Goal: Task Accomplishment & Management: Use online tool/utility

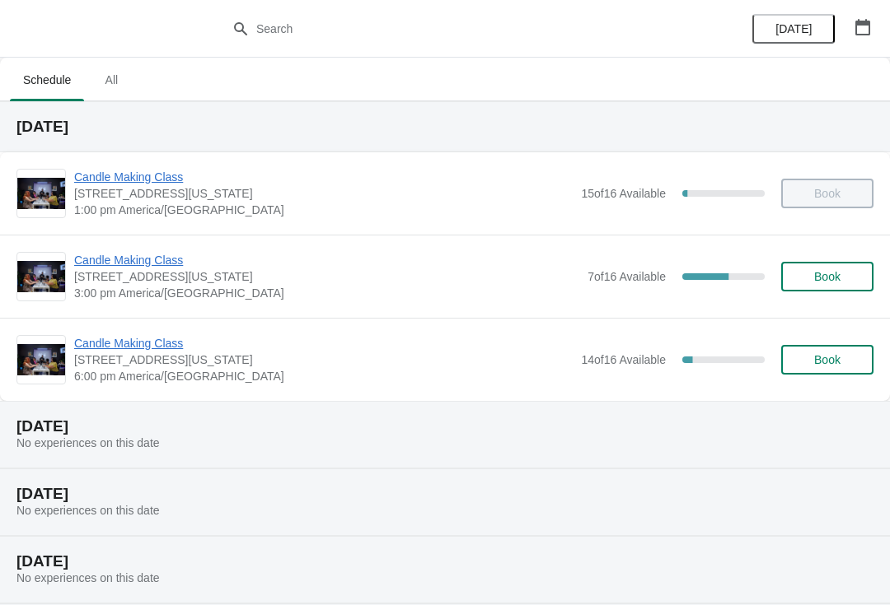
click at [116, 343] on span "Candle Making Class" at bounding box center [323, 343] width 498 height 16
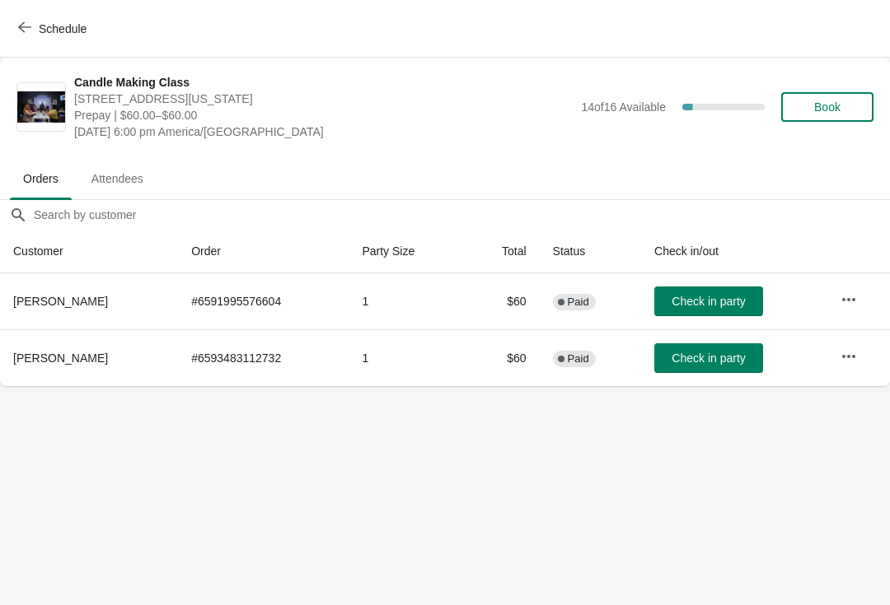
click at [39, 40] on button "Schedule" at bounding box center [53, 29] width 91 height 30
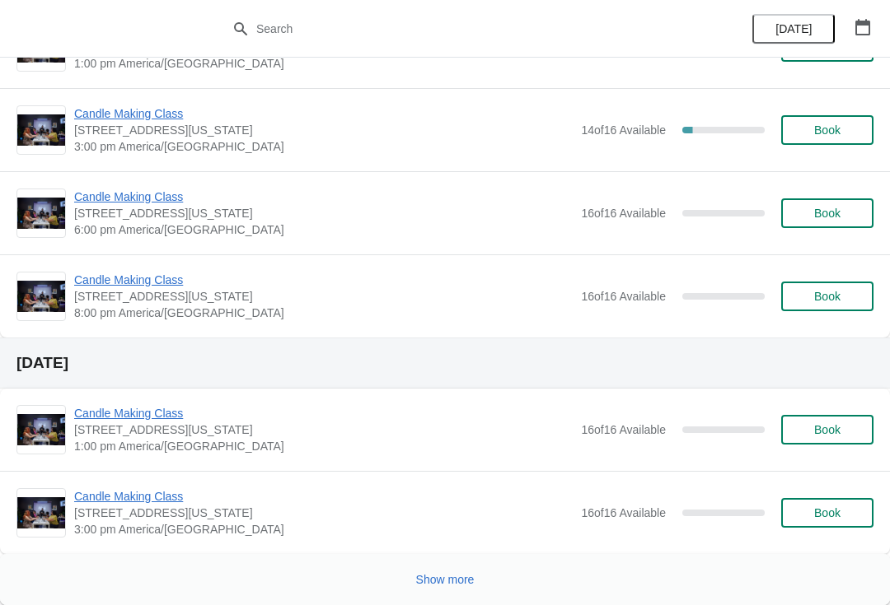
scroll to position [1249, 0]
click at [441, 593] on button "Show more" at bounding box center [445, 580] width 72 height 30
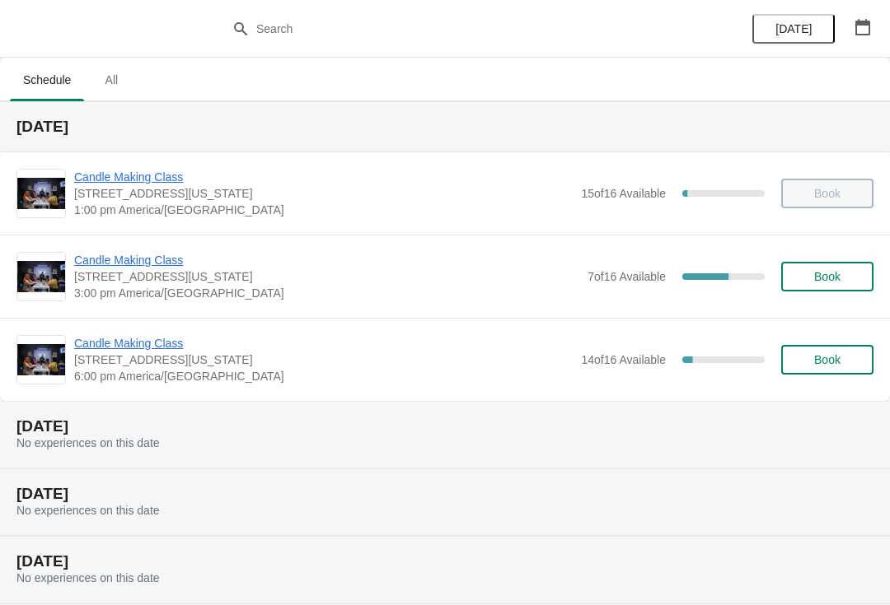
scroll to position [0, 0]
click at [98, 268] on span "Candle Making Class" at bounding box center [326, 260] width 505 height 16
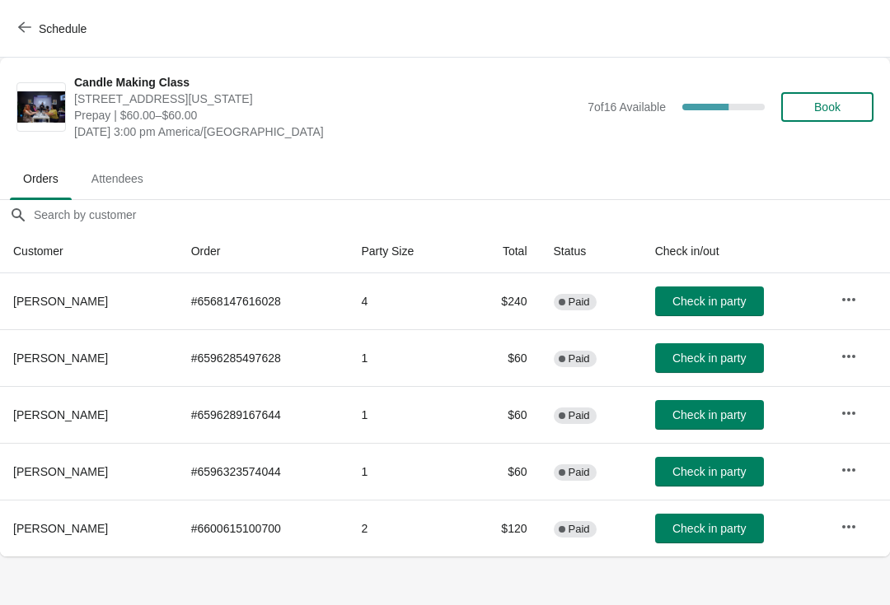
click at [8, 29] on button "Schedule" at bounding box center [53, 29] width 91 height 30
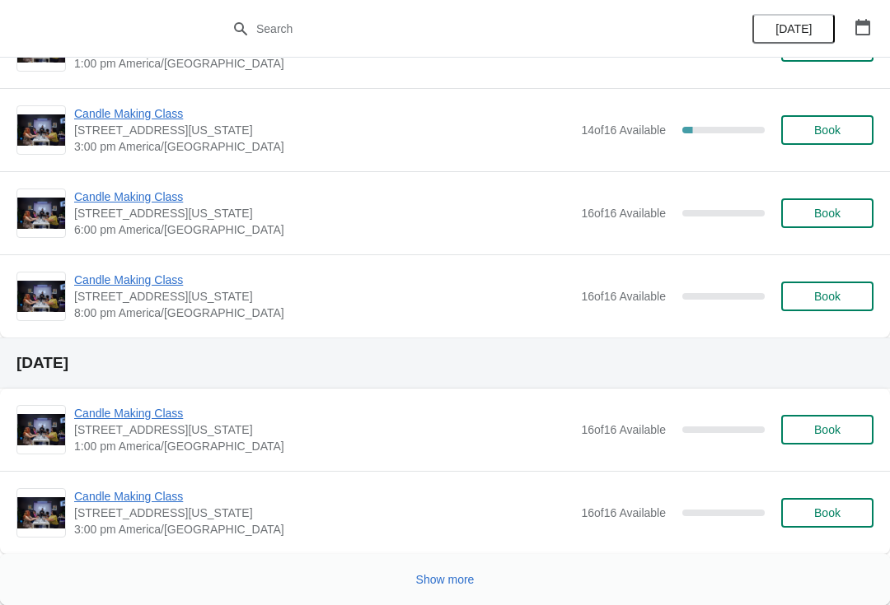
scroll to position [1249, 0]
click at [456, 580] on span "Show more" at bounding box center [445, 579] width 58 height 13
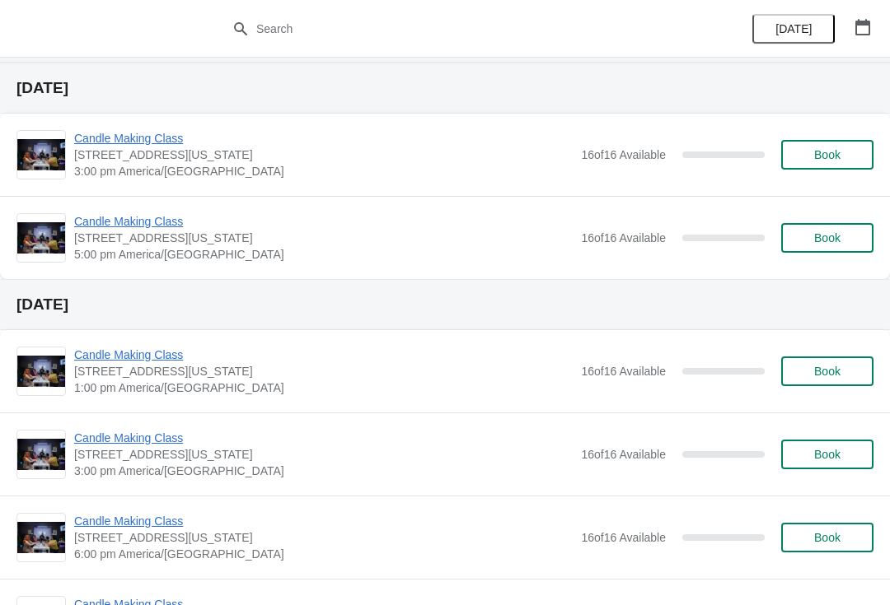
scroll to position [1954, 0]
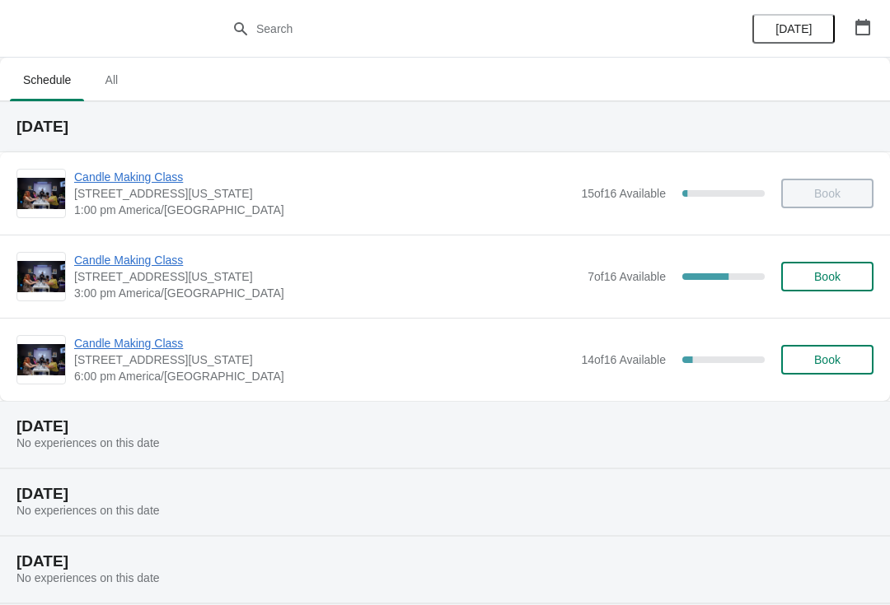
click at [86, 259] on span "Candle Making Class" at bounding box center [326, 260] width 505 height 16
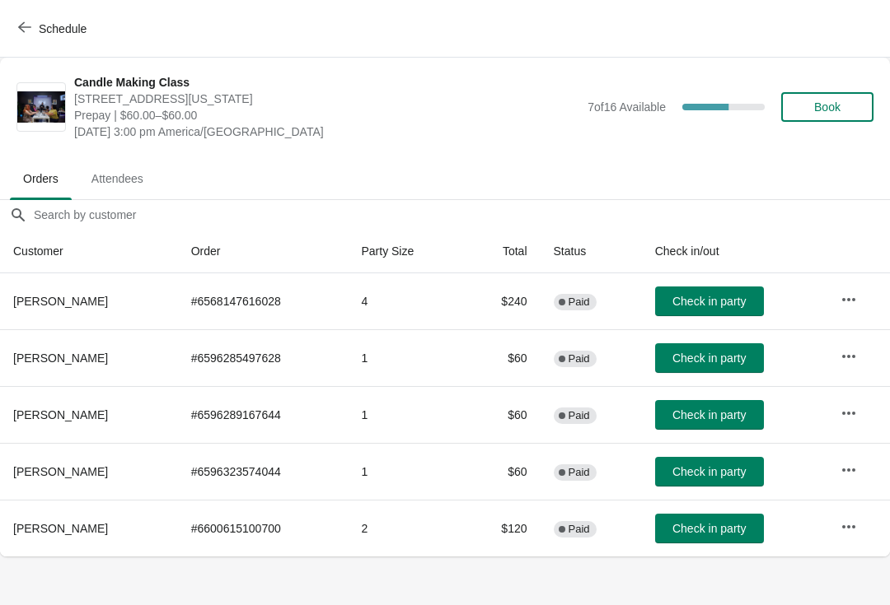
click at [717, 306] on span "Check in party" at bounding box center [708, 301] width 73 height 13
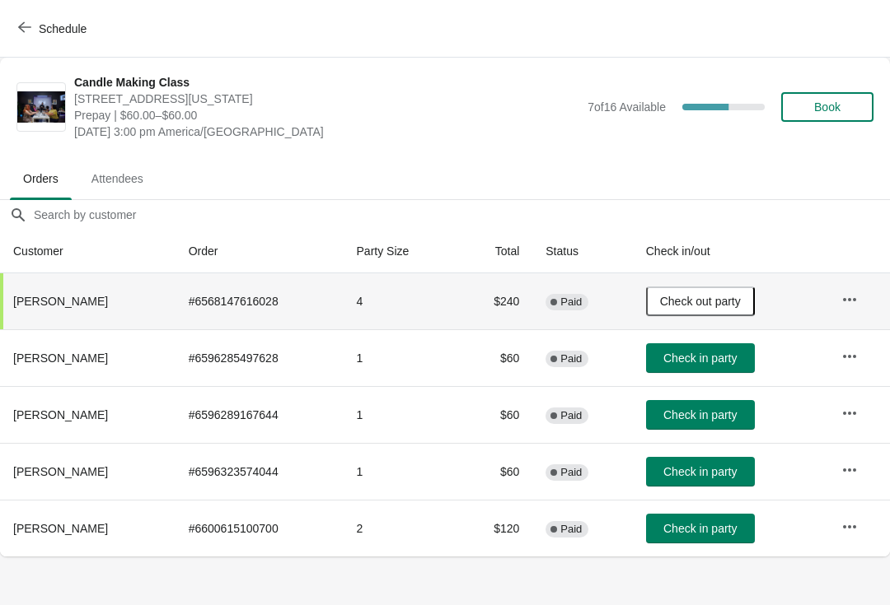
click at [730, 526] on span "Check in party" at bounding box center [699, 528] width 73 height 13
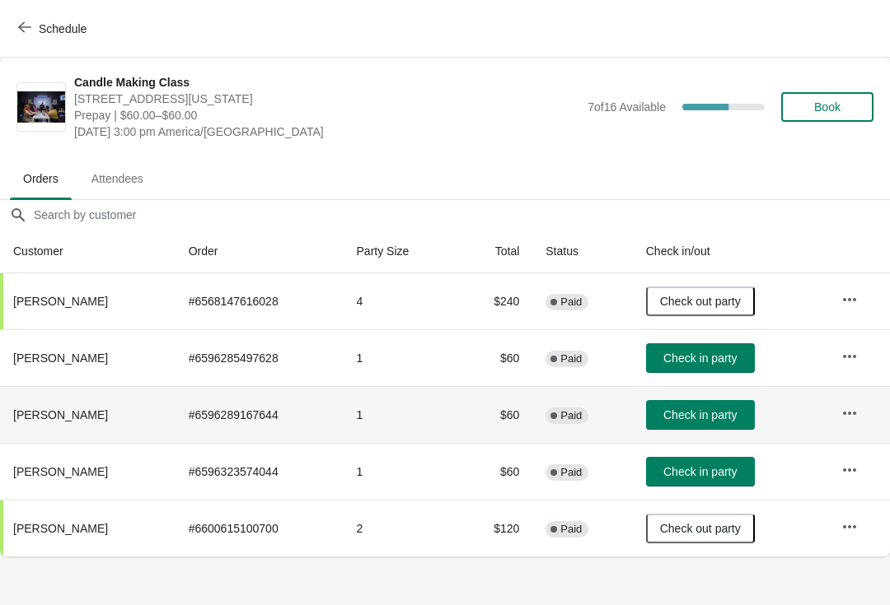
click at [713, 406] on button "Check in party" at bounding box center [700, 415] width 109 height 30
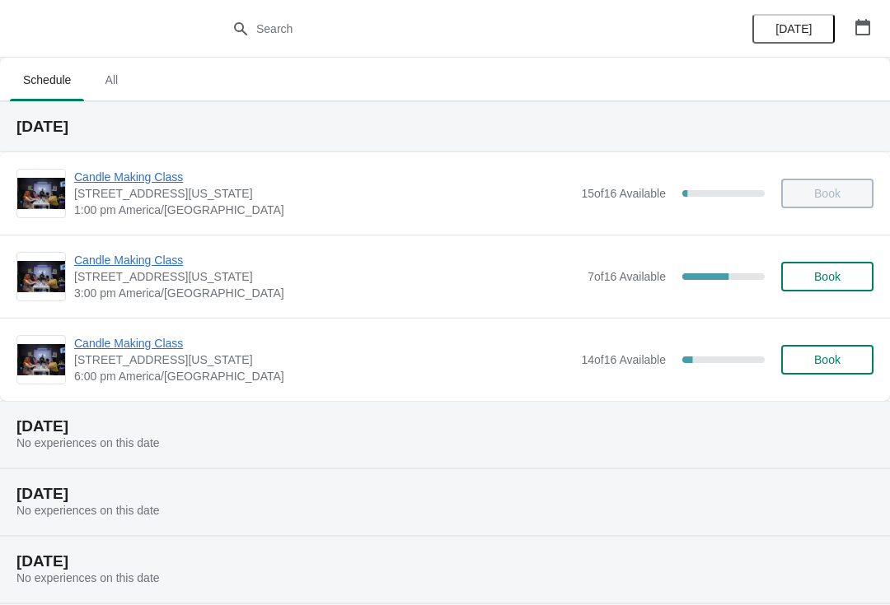
click at [119, 261] on span "Candle Making Class" at bounding box center [326, 260] width 505 height 16
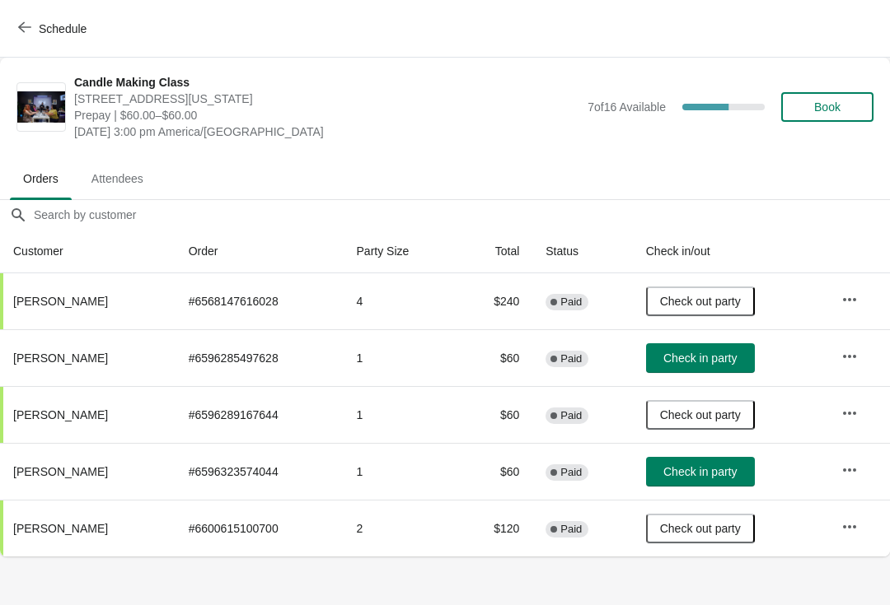
click at [737, 480] on button "Check in party" at bounding box center [700, 472] width 109 height 30
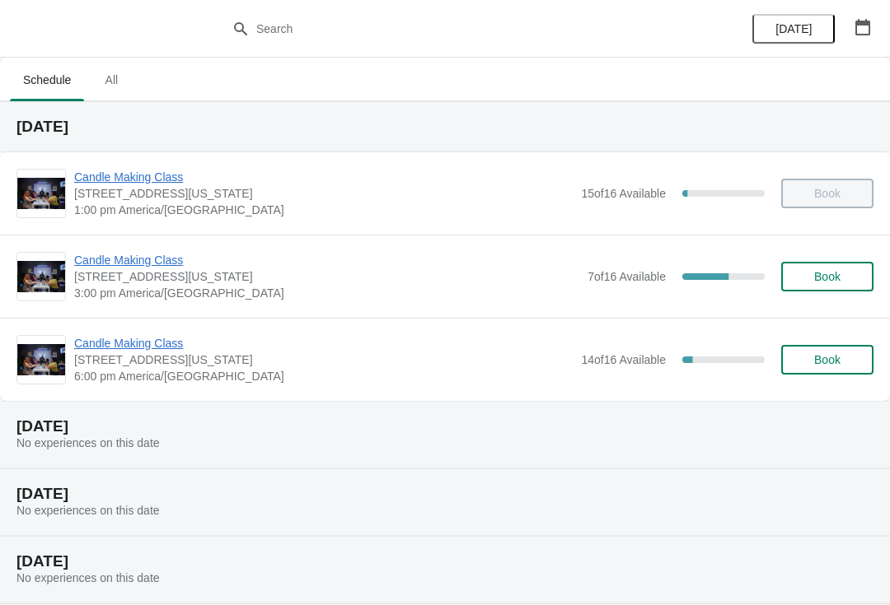
click at [136, 268] on span "Candle Making Class" at bounding box center [326, 260] width 505 height 16
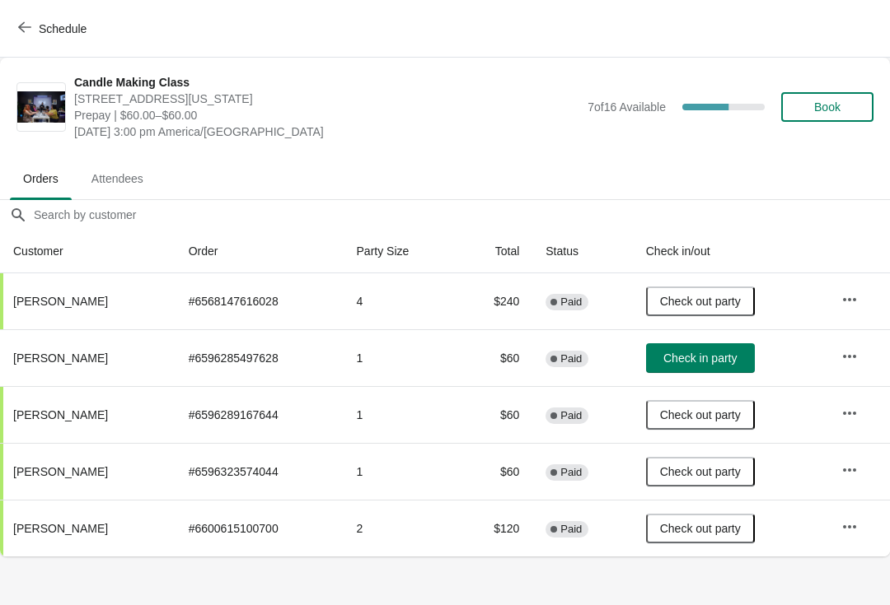
click at [703, 363] on span "Check in party" at bounding box center [699, 358] width 73 height 13
